Goal: Transaction & Acquisition: Book appointment/travel/reservation

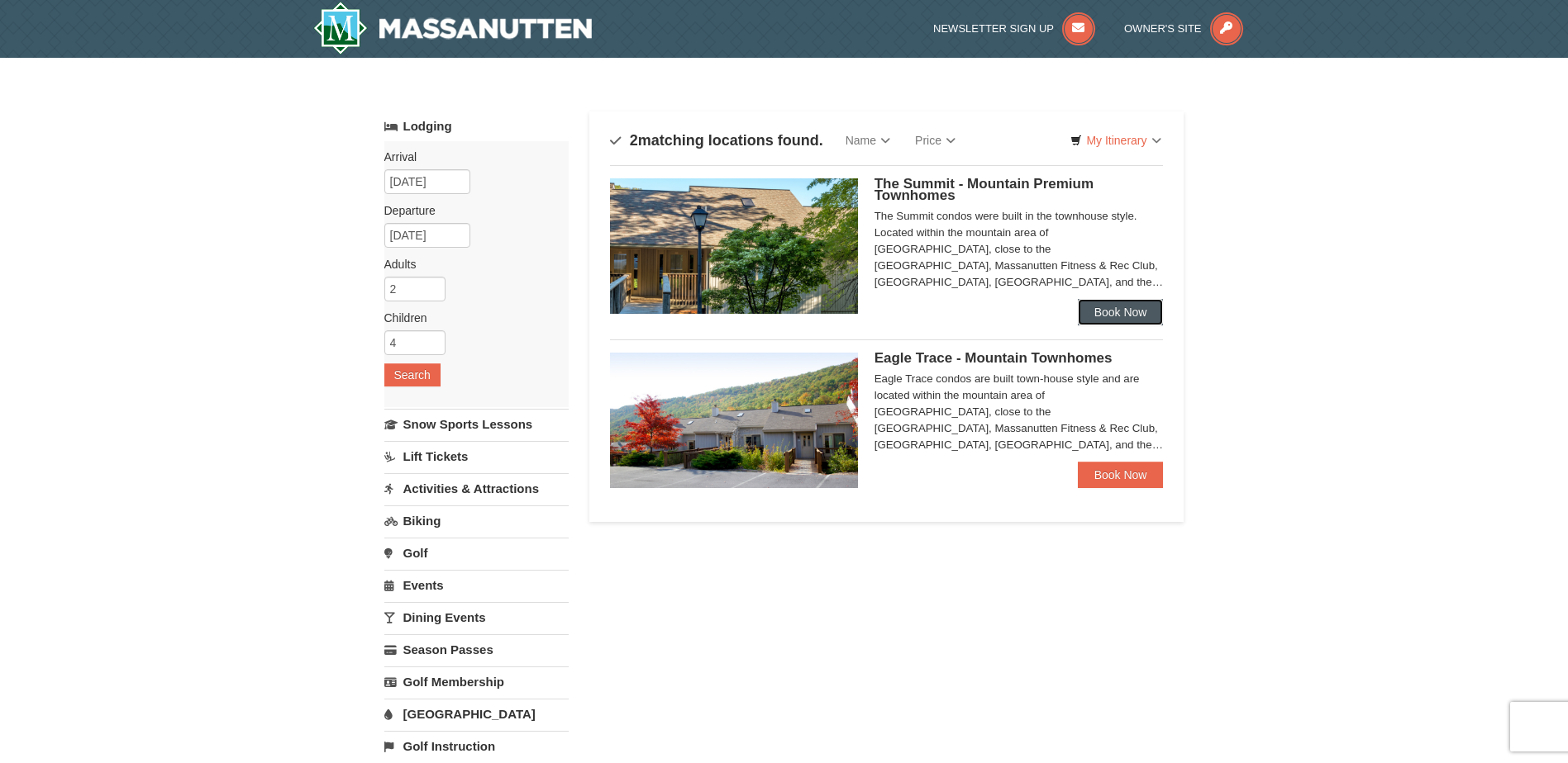
click at [1117, 304] on link "Book Now" at bounding box center [1120, 312] width 86 height 26
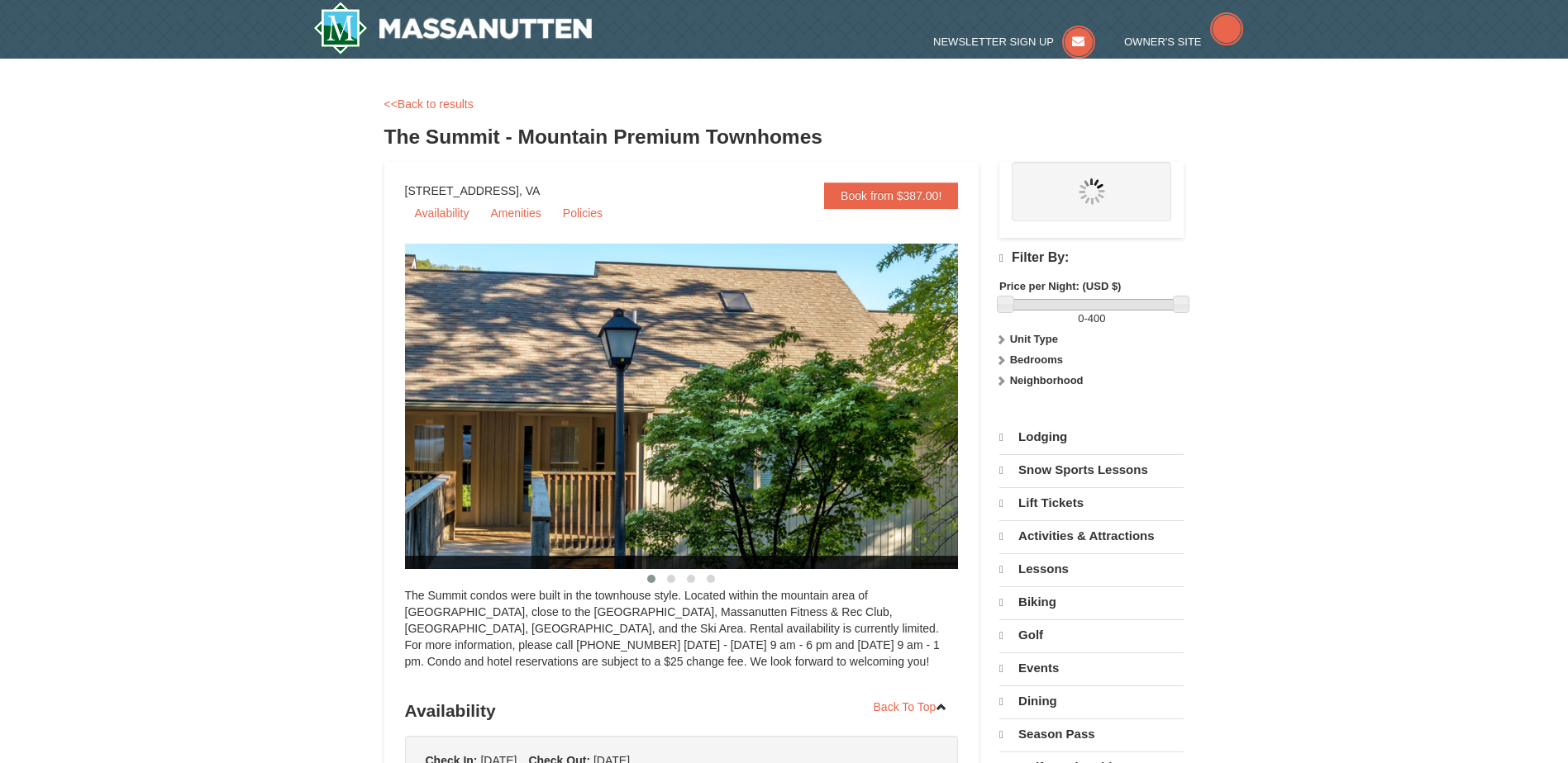
select select "9"
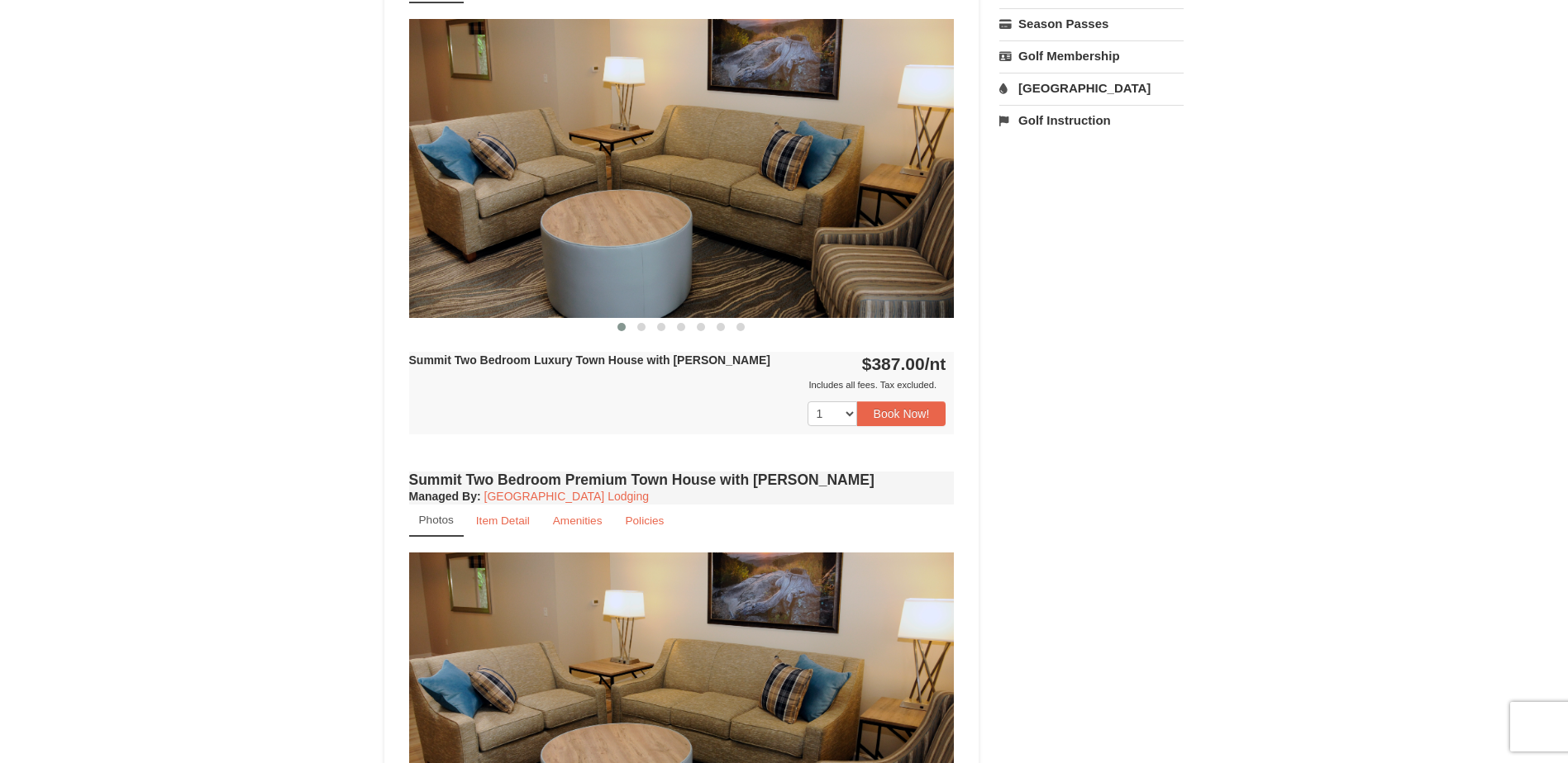
scroll to position [661, 0]
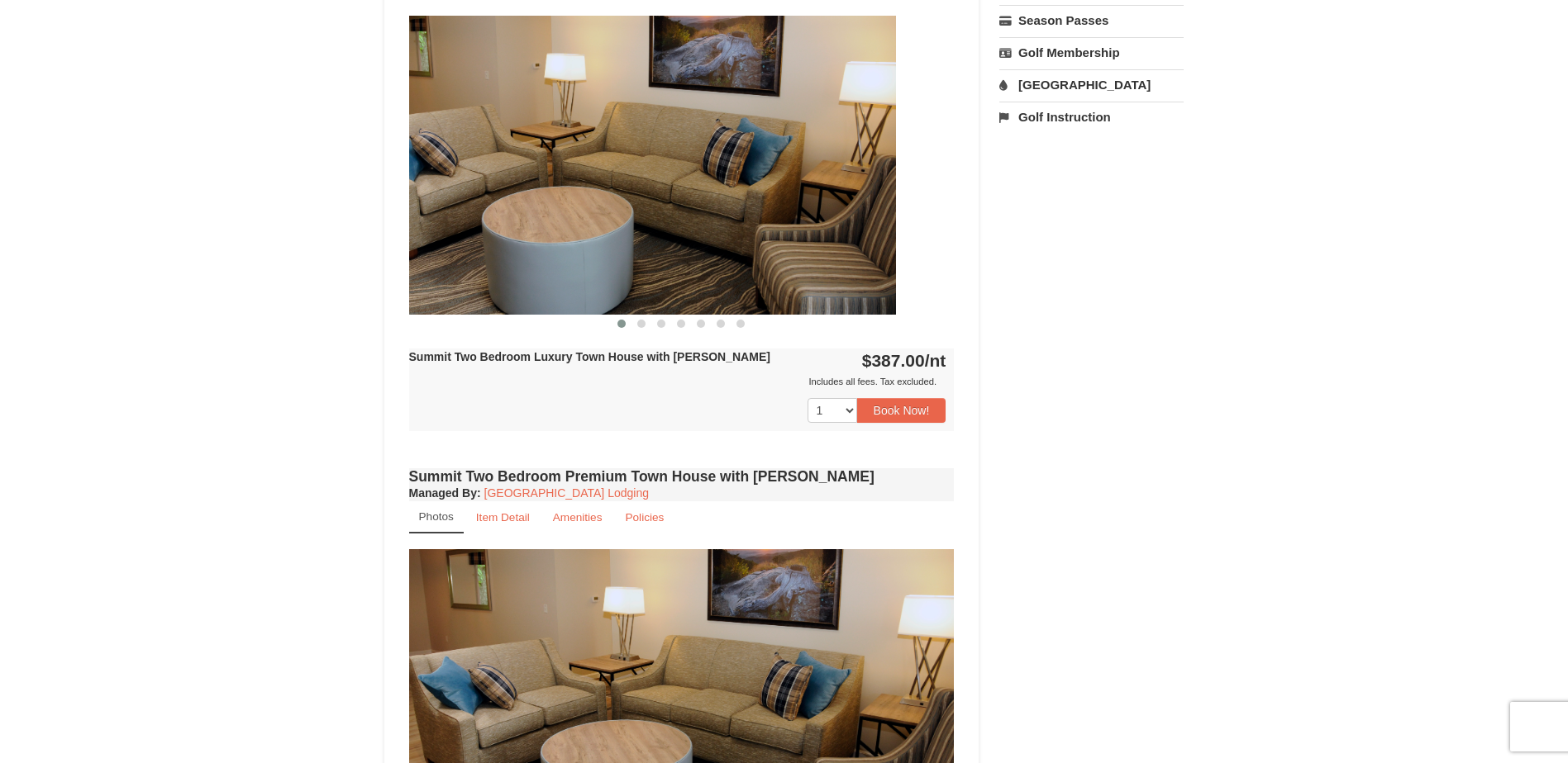
drag, startPoint x: 784, startPoint y: 189, endPoint x: 503, endPoint y: 189, distance: 281.0
click at [503, 189] on img at bounding box center [623, 165] width 546 height 298
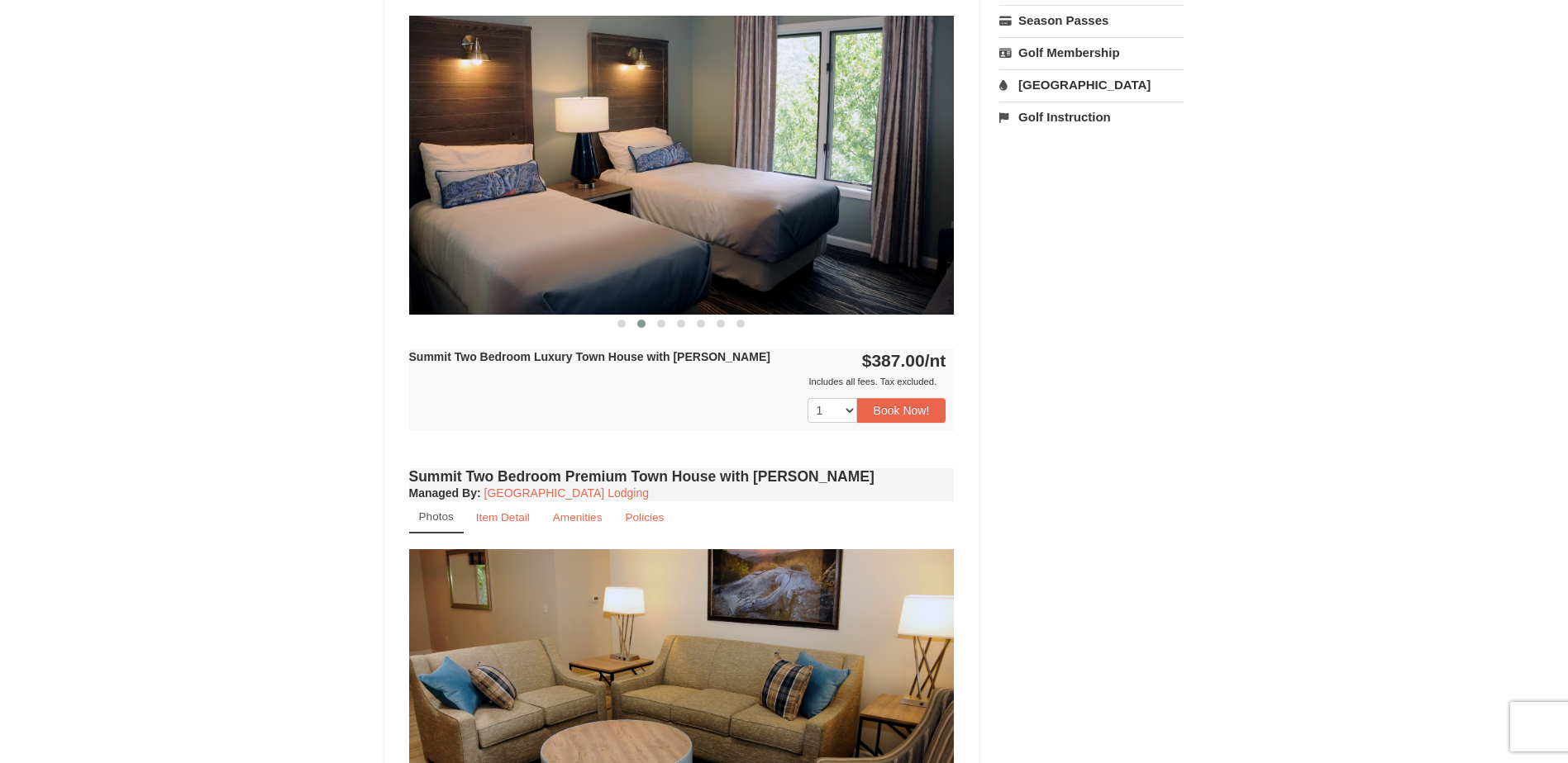
click at [733, 214] on img at bounding box center [682, 165] width 546 height 298
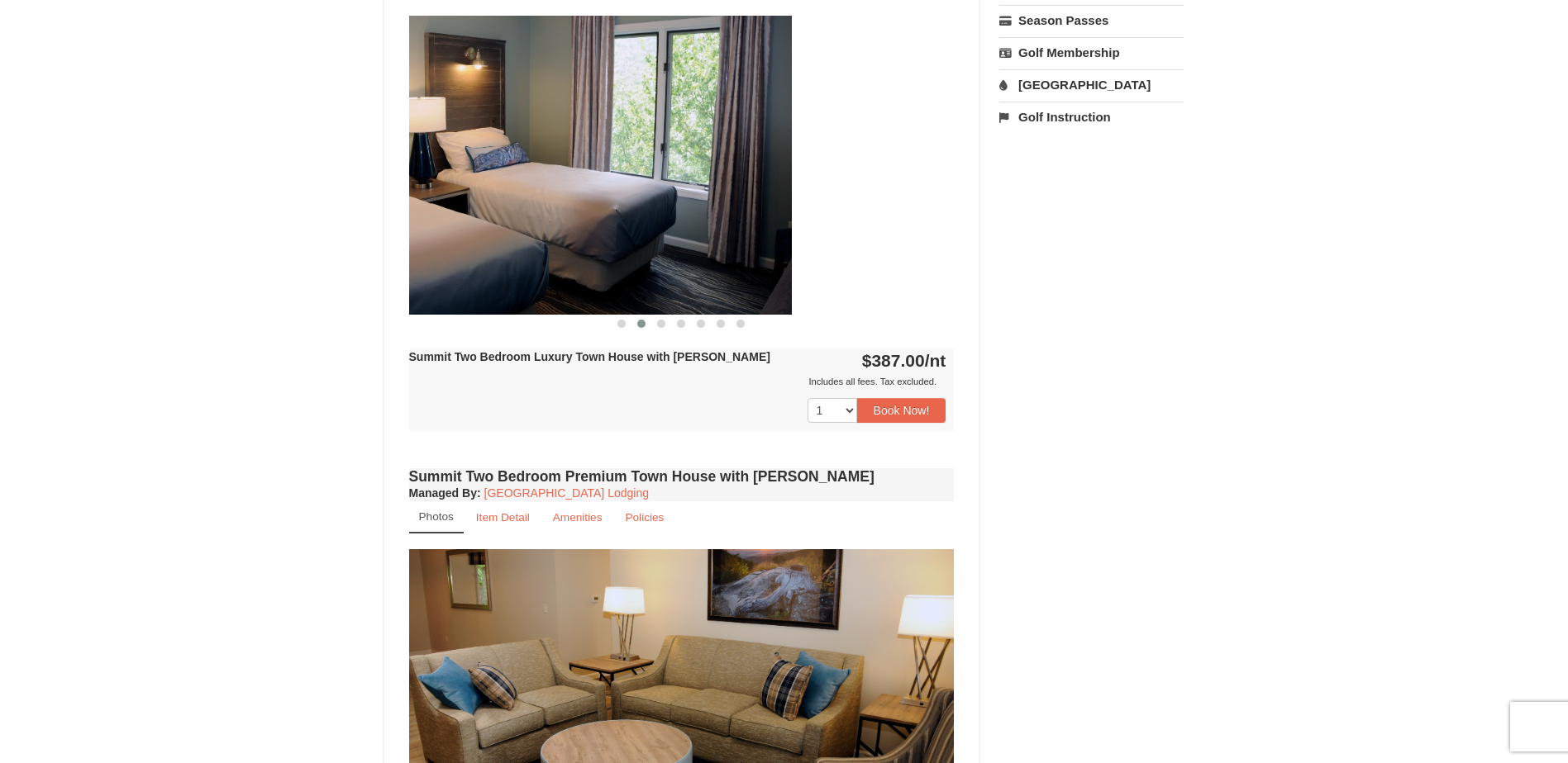
drag, startPoint x: 793, startPoint y: 212, endPoint x: 374, endPoint y: 199, distance: 419.2
click at [374, 199] on div "× <<Back to results The Summit - Mountain Premium Townhomes Book from $387.00! …" at bounding box center [784, 373] width 833 height 1920
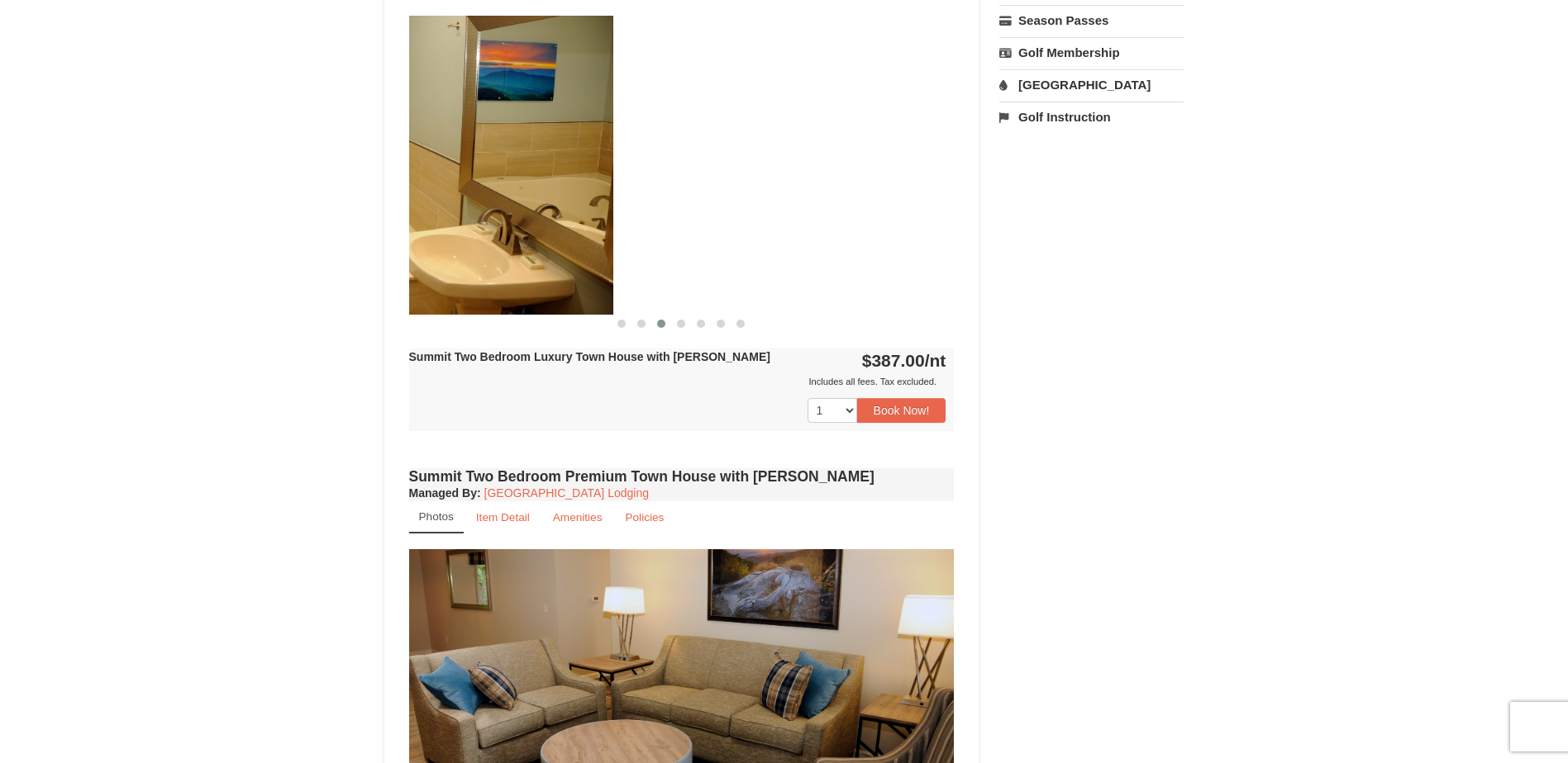
drag, startPoint x: 768, startPoint y: 212, endPoint x: 348, endPoint y: 213, distance: 420.0
click at [346, 212] on div "× <<Back to results The Summit - Mountain Premium Townhomes Book from $387.00! …" at bounding box center [784, 373] width 1568 height 1953
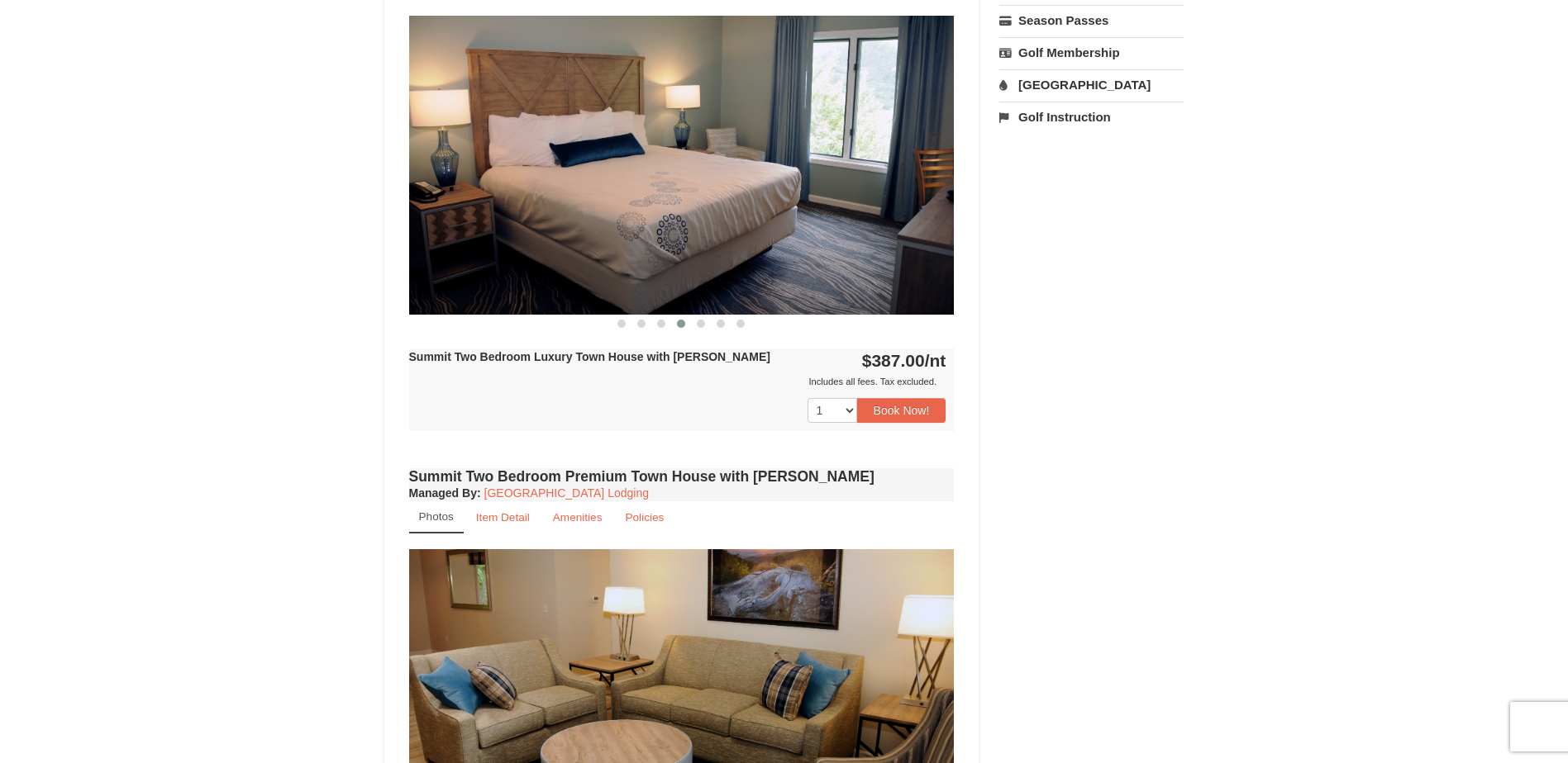
drag, startPoint x: 732, startPoint y: 213, endPoint x: 385, endPoint y: 213, distance: 347.0
click at [390, 213] on div "Book from $387.00! 1822 Resort Drive, Massanutten, VA Availability Amenities Po…" at bounding box center [682, 406] width 595 height 1813
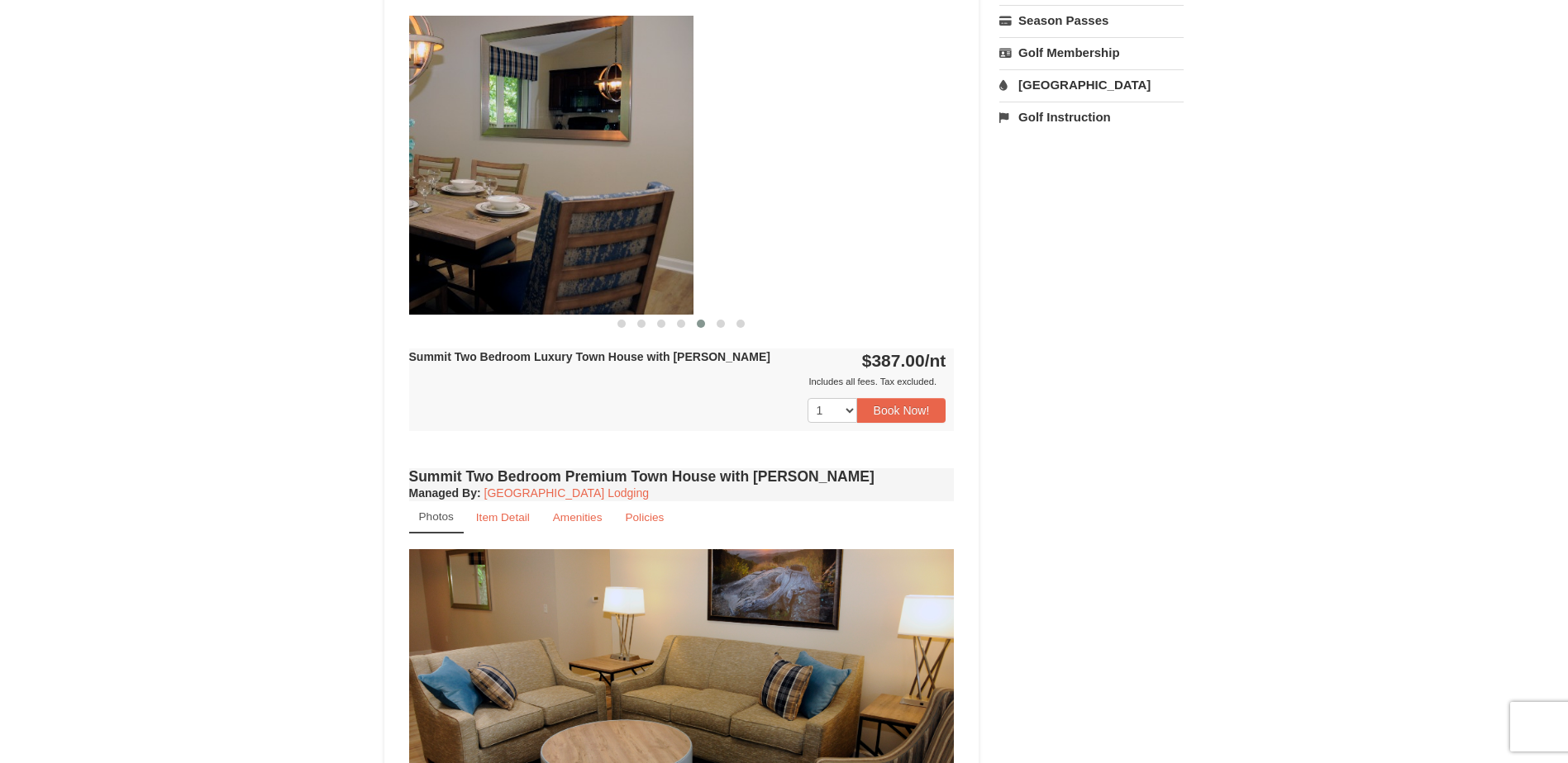
drag, startPoint x: 734, startPoint y: 207, endPoint x: 436, endPoint y: 202, distance: 298.0
click at [440, 204] on img at bounding box center [421, 165] width 546 height 298
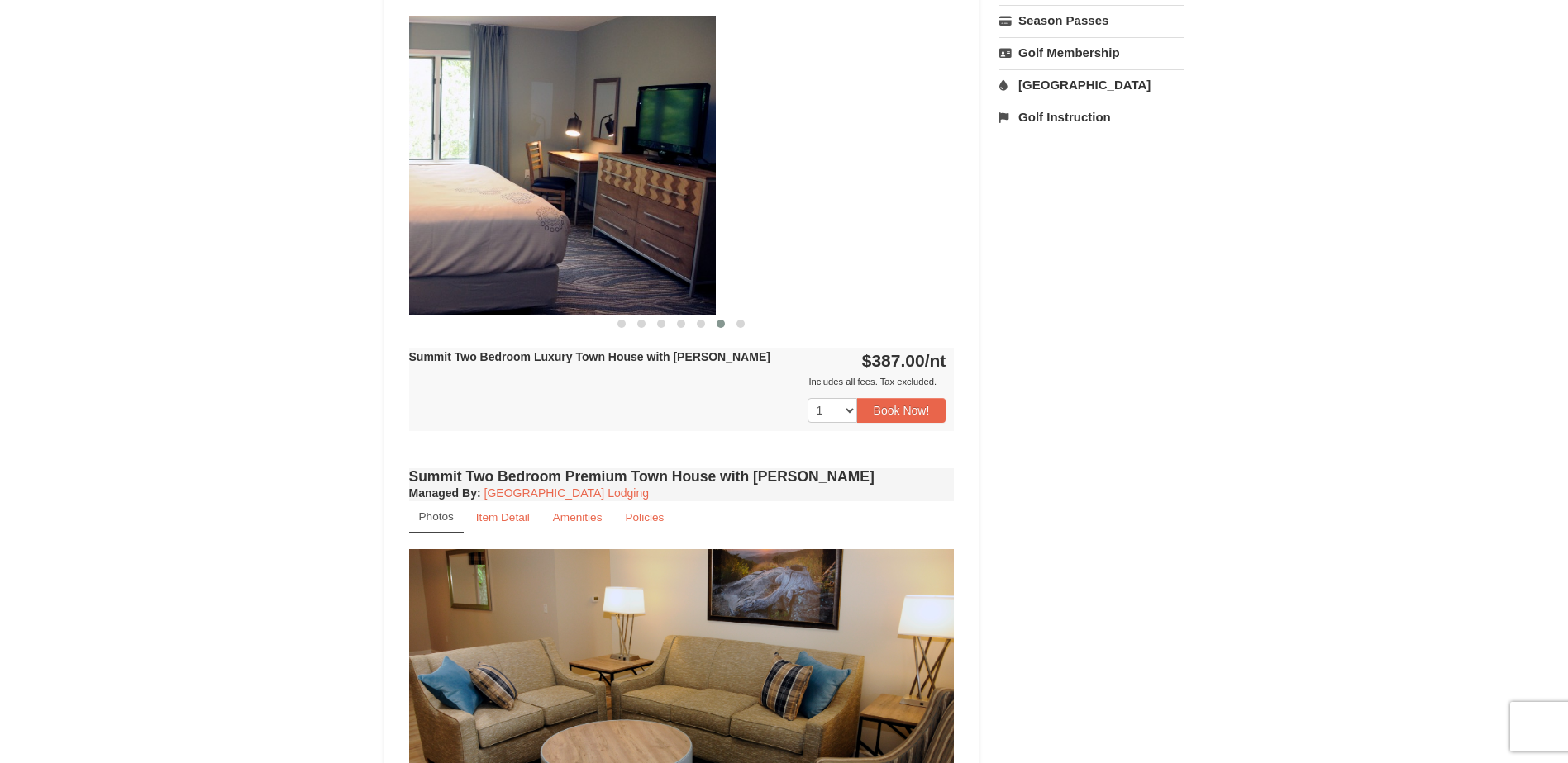
drag, startPoint x: 675, startPoint y: 199, endPoint x: 418, endPoint y: 198, distance: 257.0
click at [419, 198] on img at bounding box center [443, 165] width 546 height 298
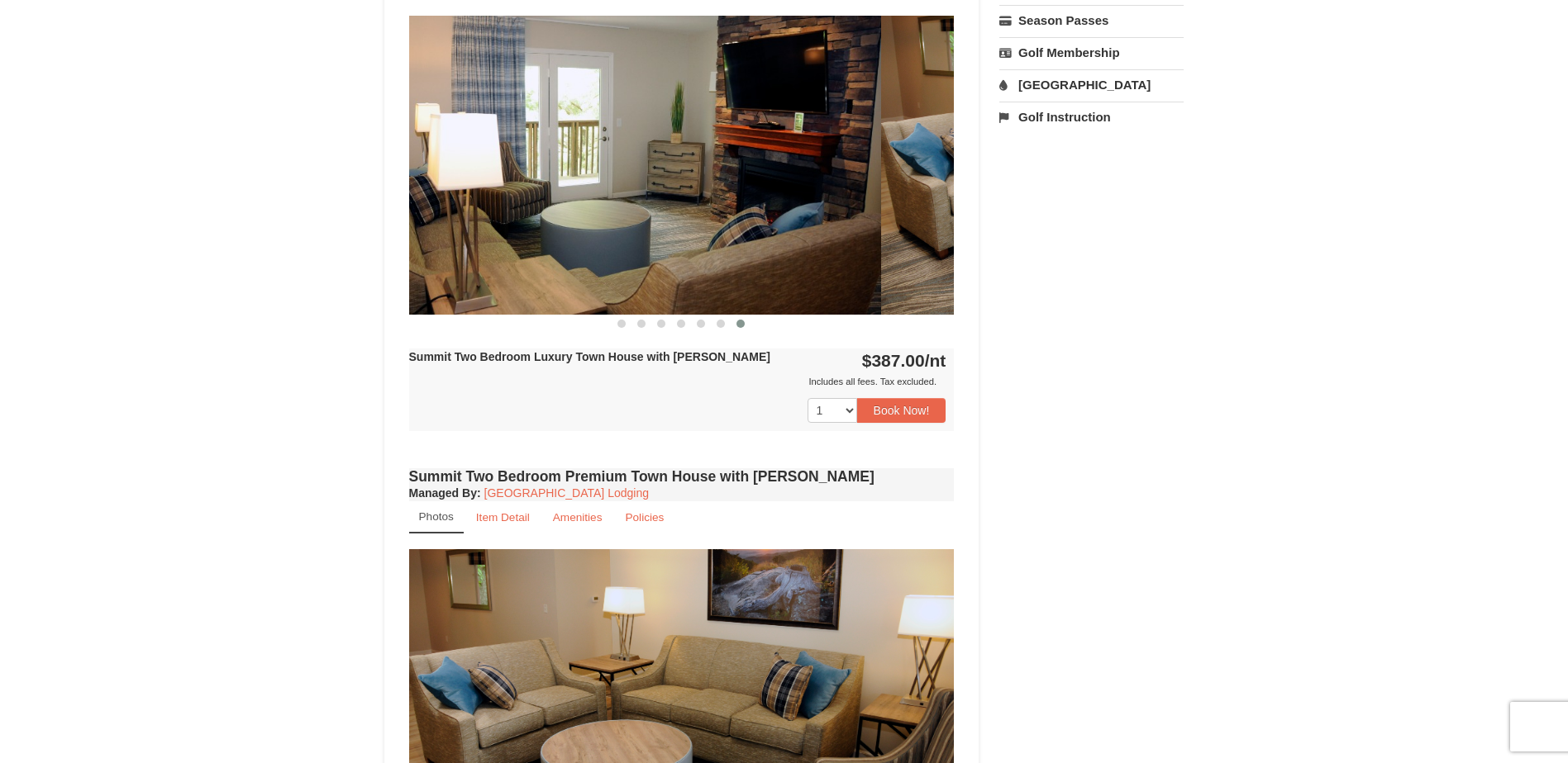
drag, startPoint x: 621, startPoint y: 200, endPoint x: 341, endPoint y: 203, distance: 280.0
click at [528, 200] on img at bounding box center [608, 165] width 546 height 298
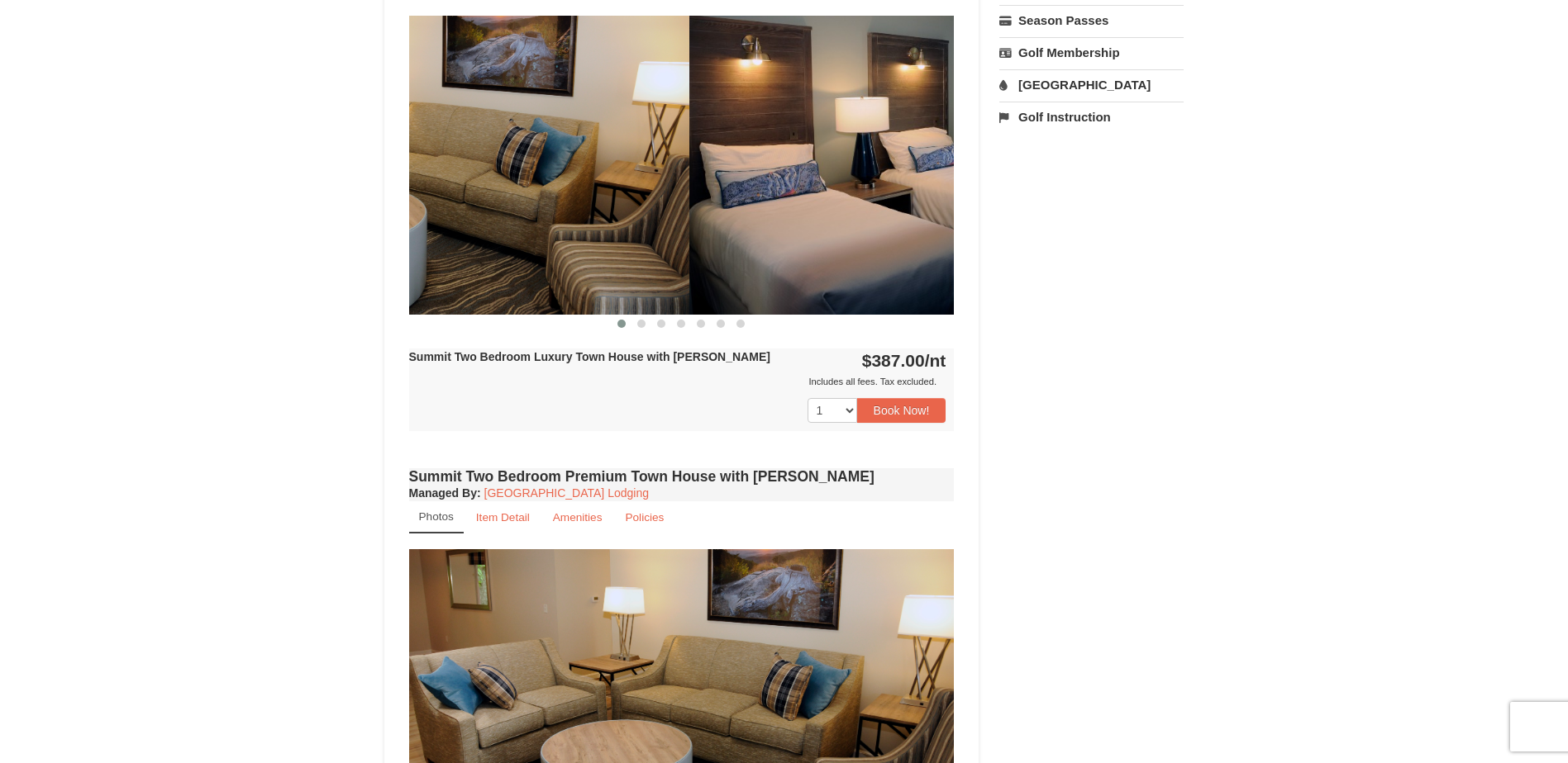
drag, startPoint x: 662, startPoint y: 205, endPoint x: 199, endPoint y: 207, distance: 463.0
click at [222, 205] on div "× <<Back to results The Summit - Mountain Premium Townhomes Book from $387.00! …" at bounding box center [784, 373] width 1568 height 1953
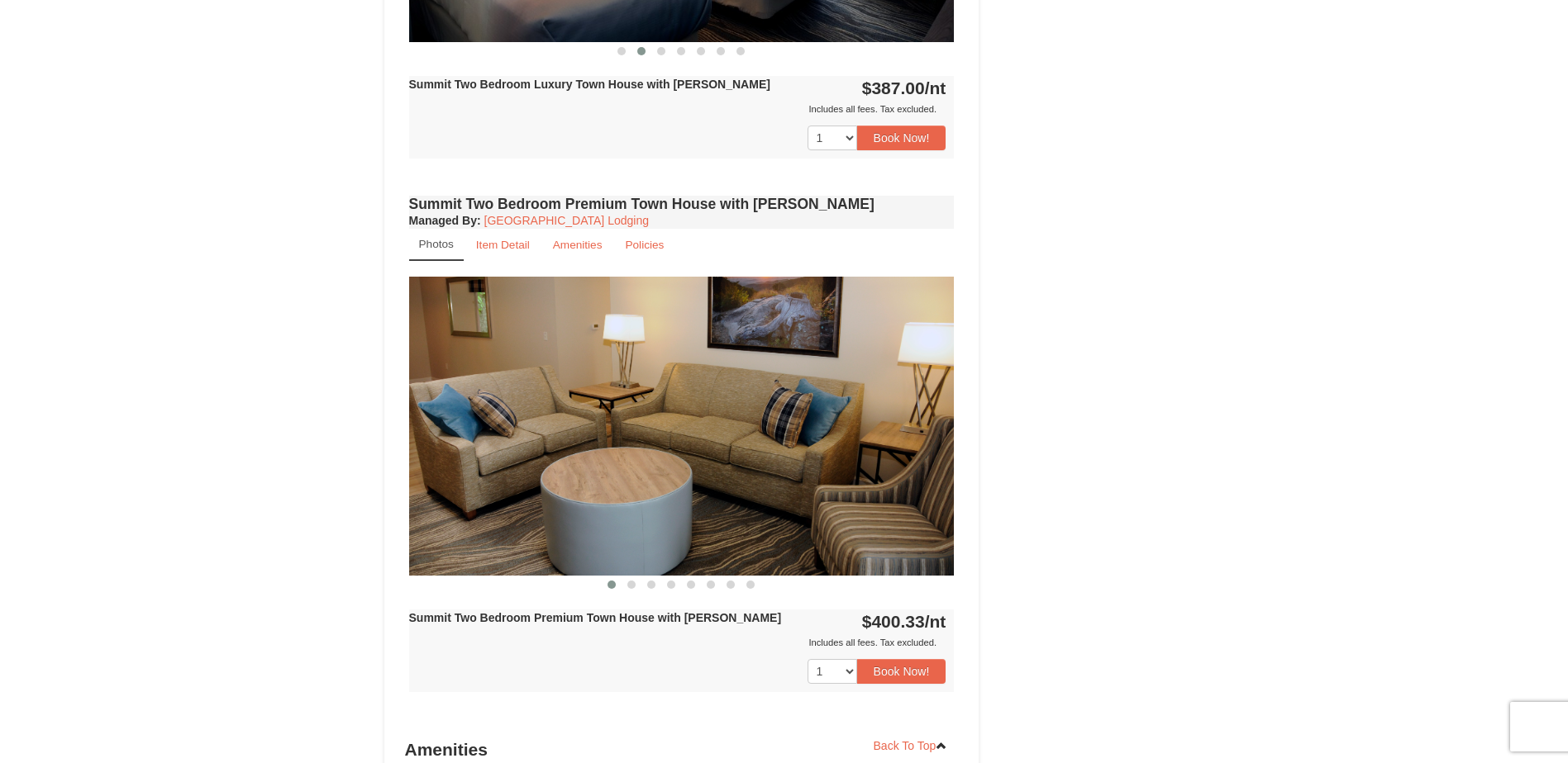
scroll to position [1157, 0]
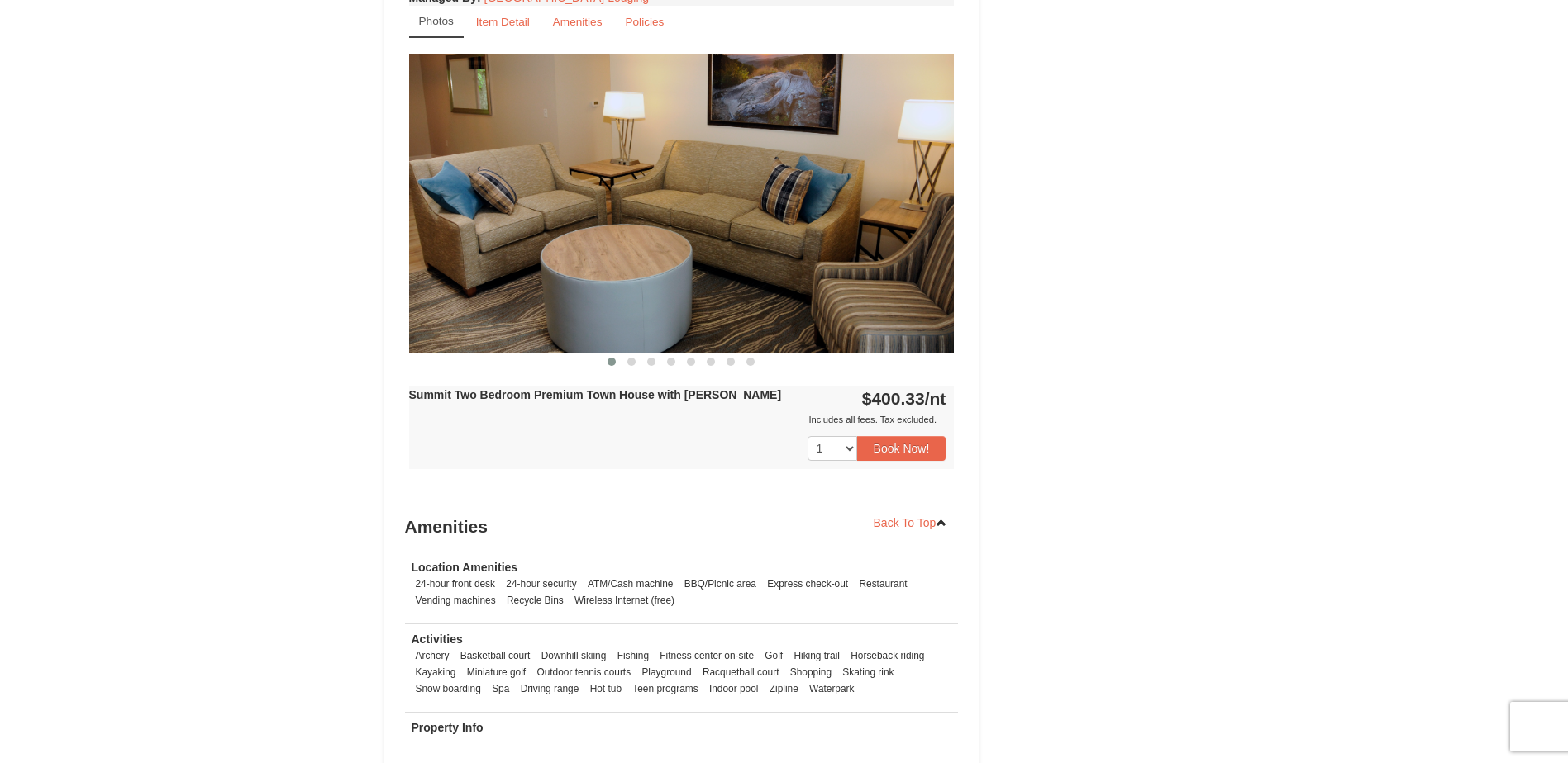
drag, startPoint x: 767, startPoint y: 232, endPoint x: 426, endPoint y: 234, distance: 341.0
click at [439, 234] on img at bounding box center [682, 202] width 546 height 298
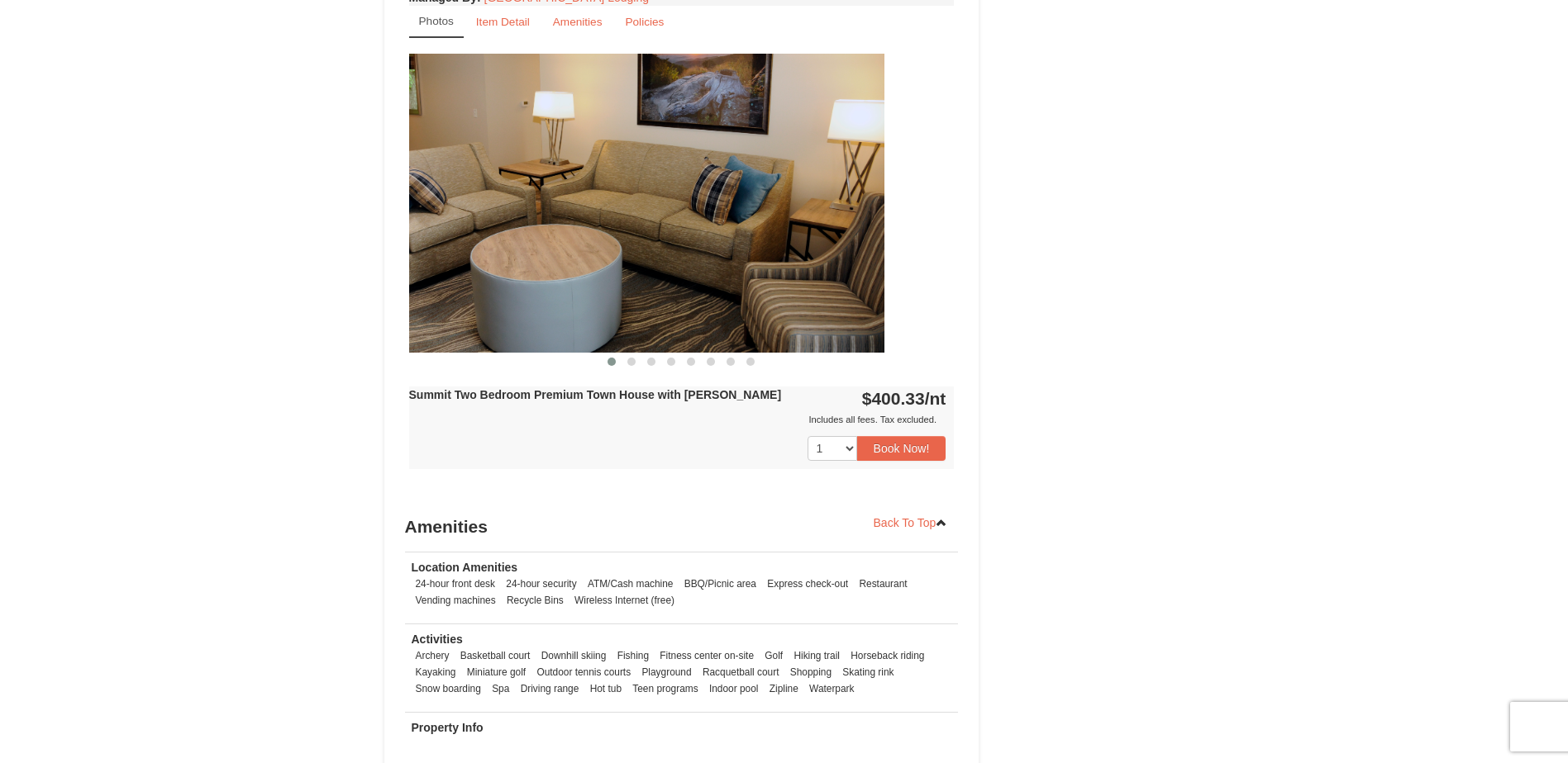
drag, startPoint x: 660, startPoint y: 251, endPoint x: 72, endPoint y: 255, distance: 588.0
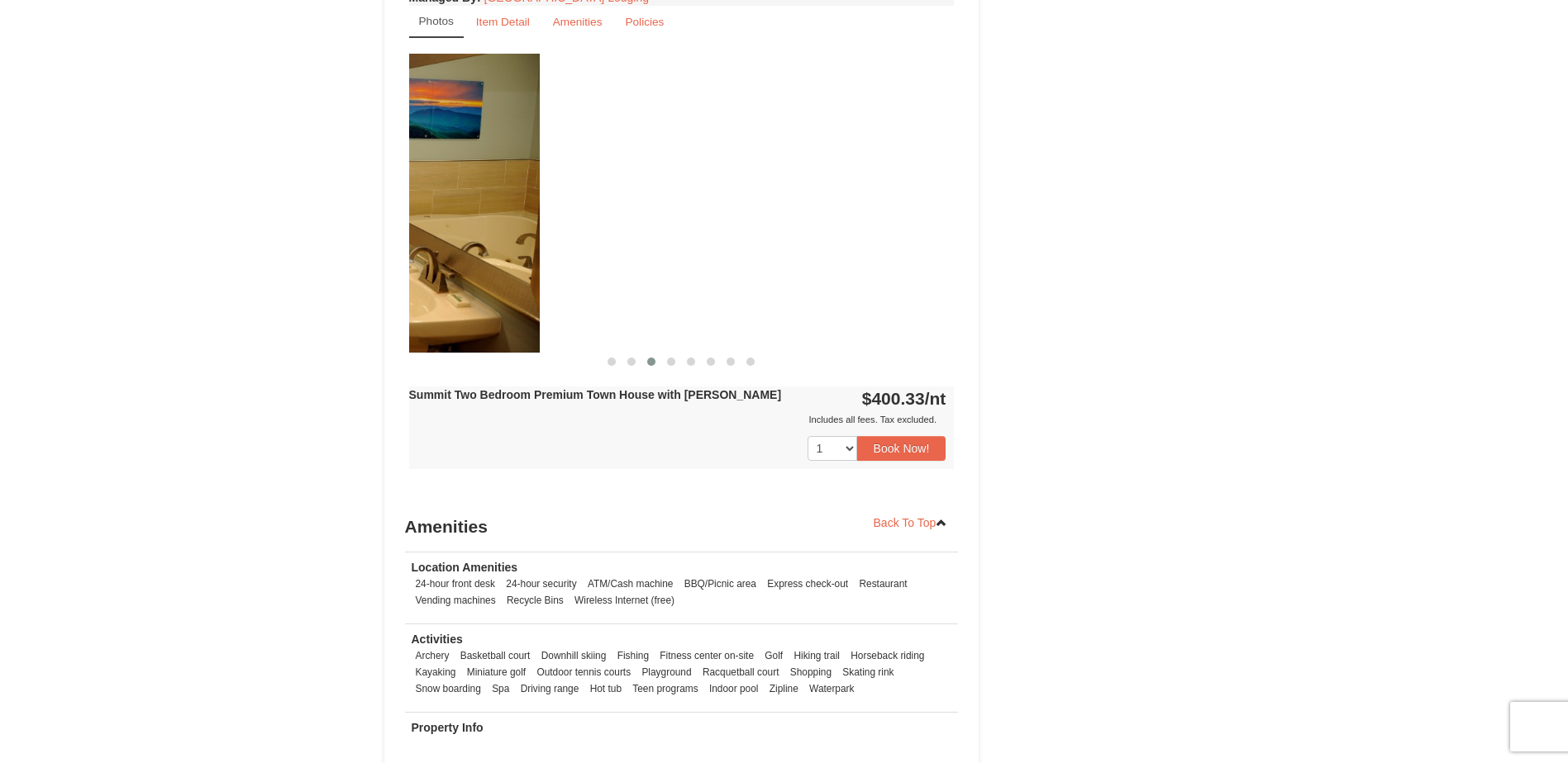
drag, startPoint x: 600, startPoint y: 261, endPoint x: 8, endPoint y: 268, distance: 592.0
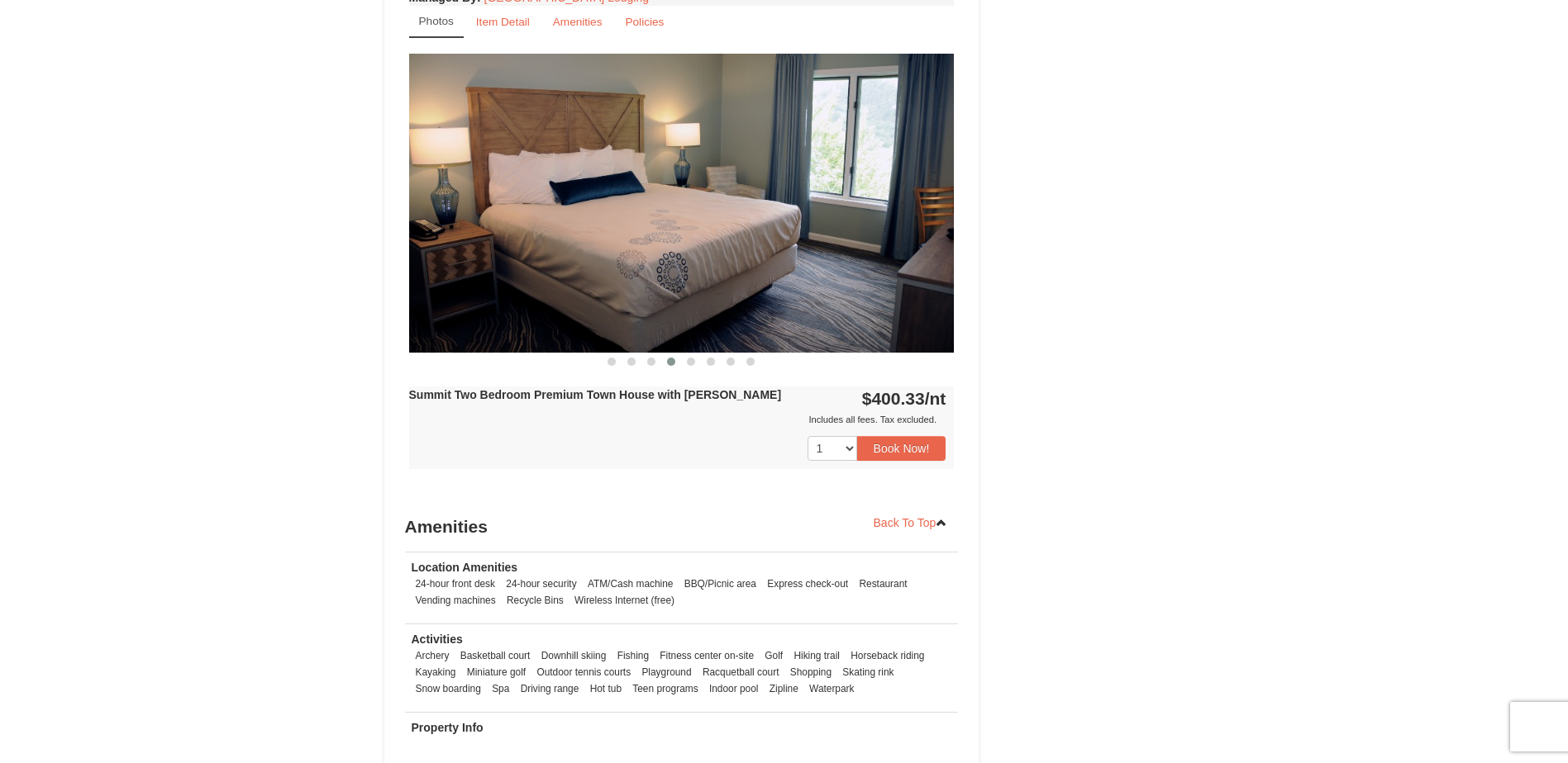
drag, startPoint x: 657, startPoint y: 244, endPoint x: 161, endPoint y: 244, distance: 496.0
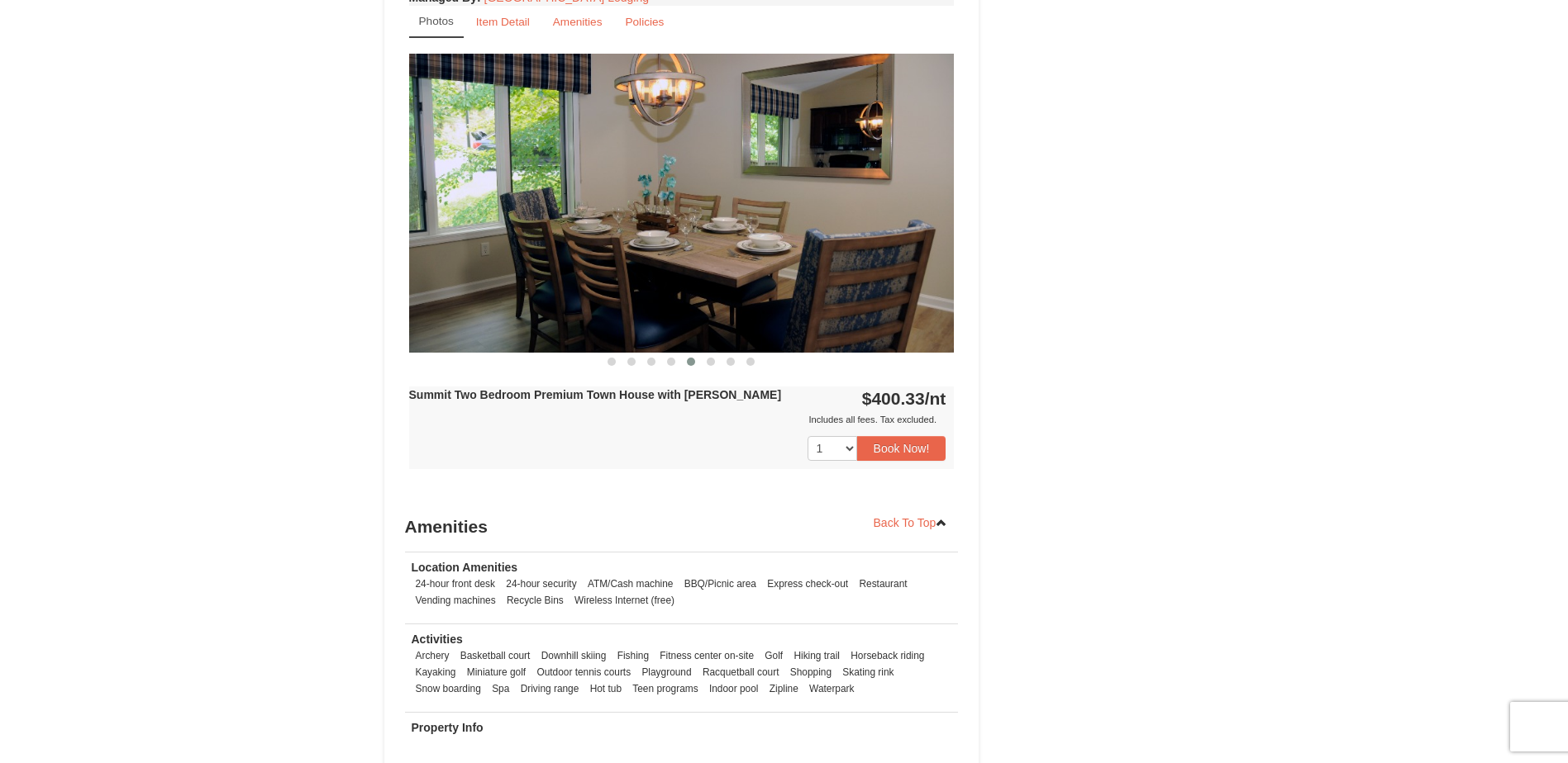
drag, startPoint x: 653, startPoint y: 240, endPoint x: 225, endPoint y: 240, distance: 428.0
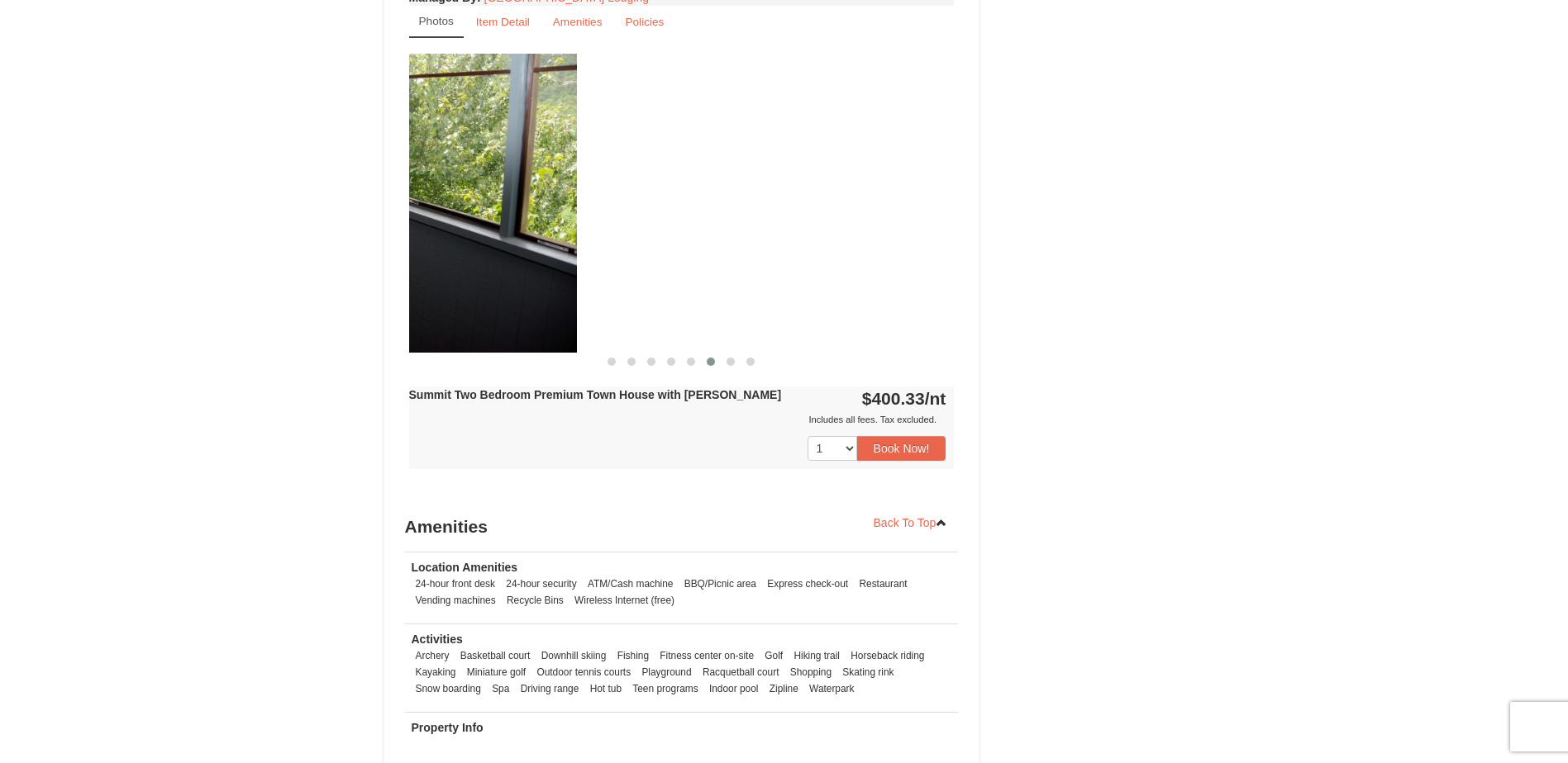
drag, startPoint x: 690, startPoint y: 242, endPoint x: 124, endPoint y: 257, distance: 566.2
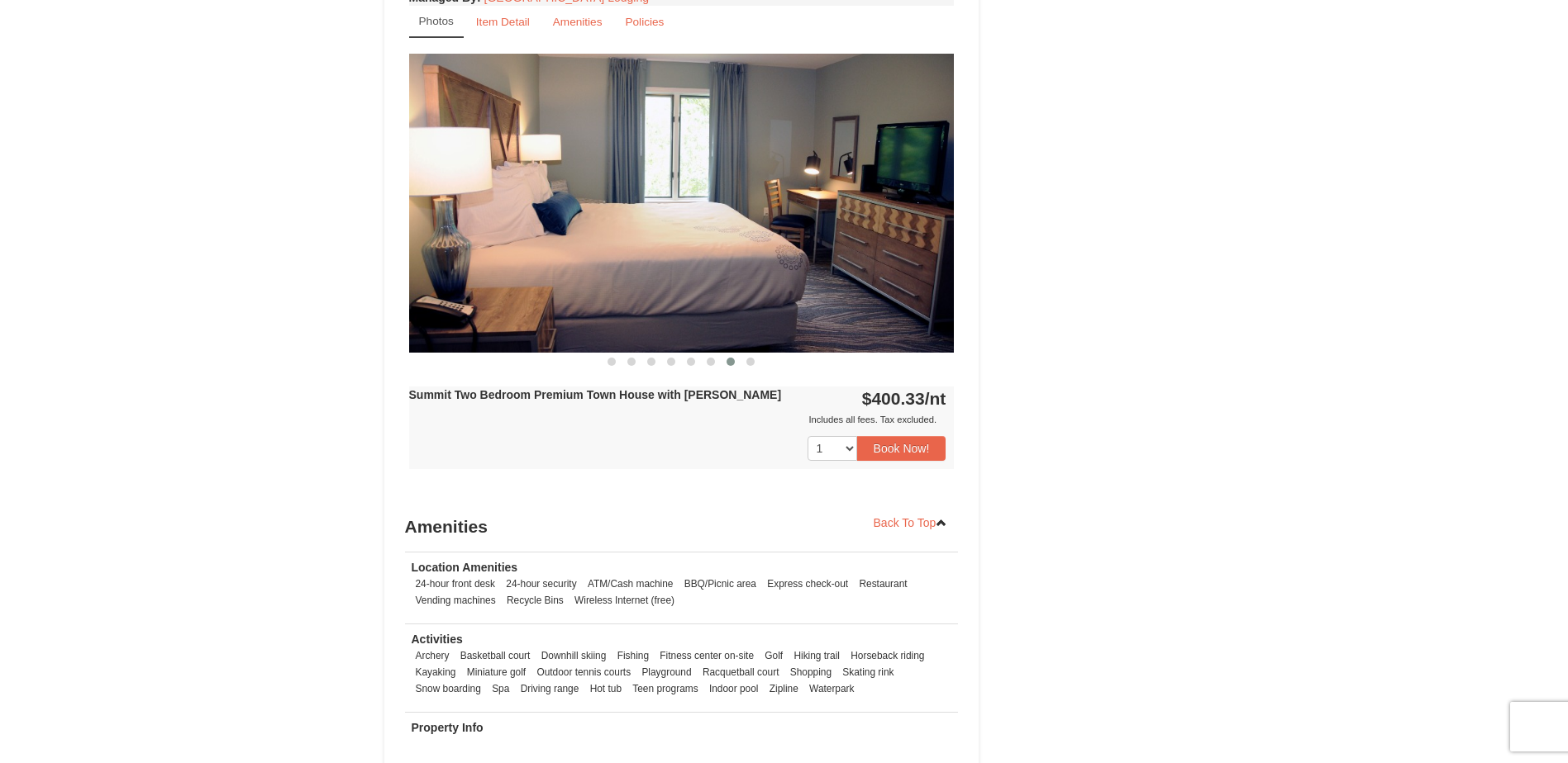
drag, startPoint x: 483, startPoint y: 249, endPoint x: 288, endPoint y: 248, distance: 195.0
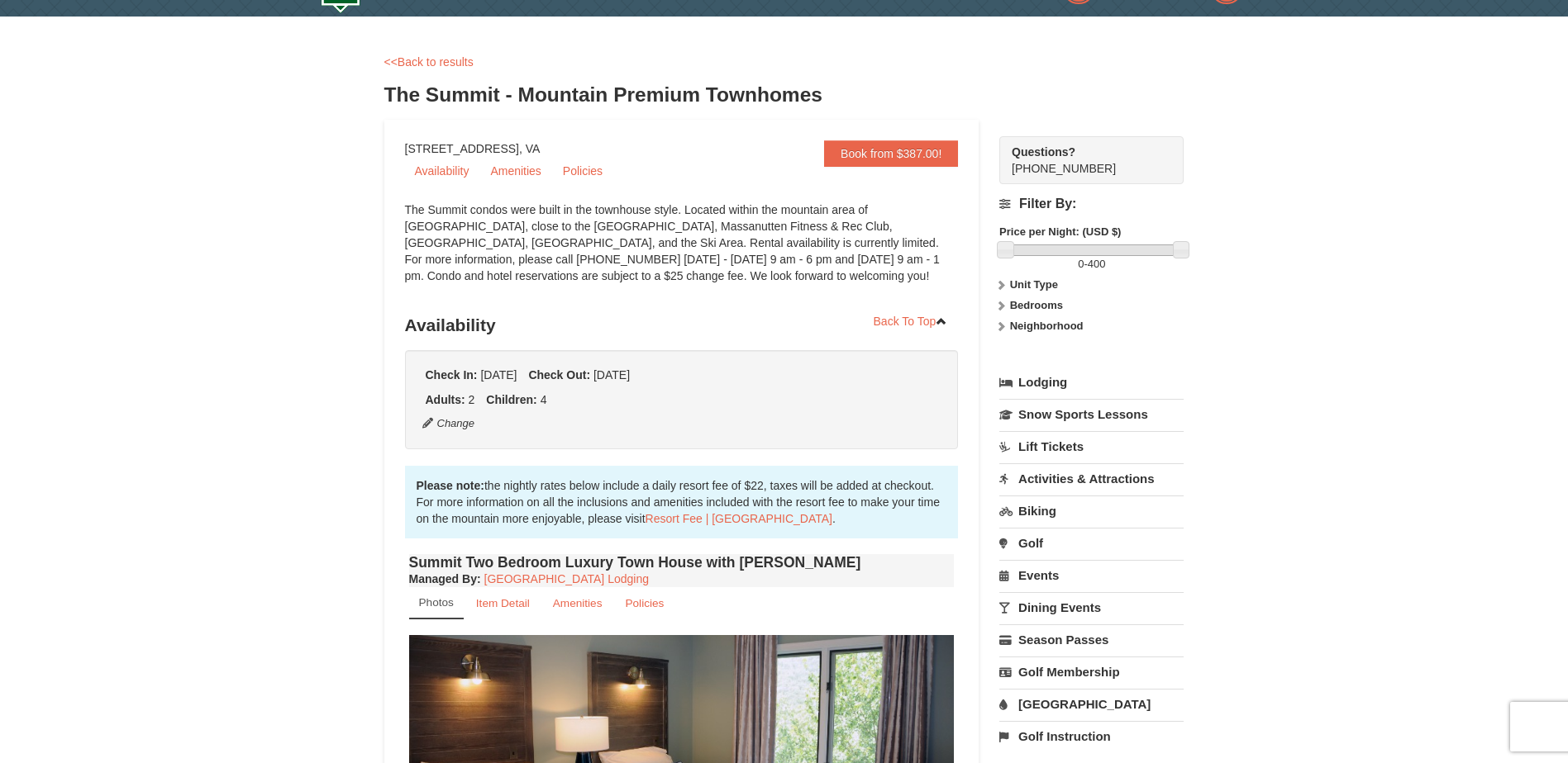
scroll to position [0, 0]
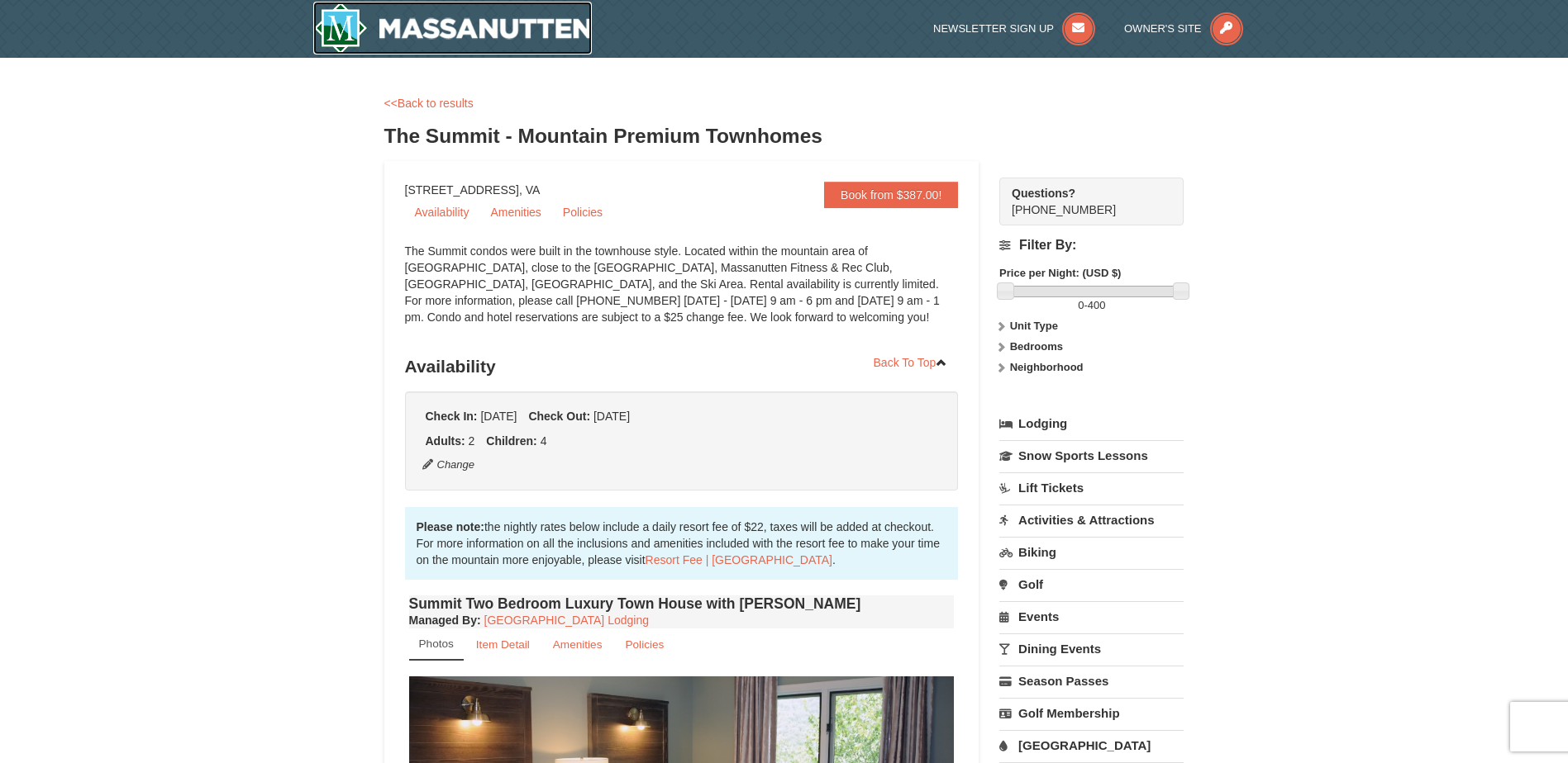
click at [368, 28] on img at bounding box center [453, 28] width 280 height 53
